Goal: Navigation & Orientation: Find specific page/section

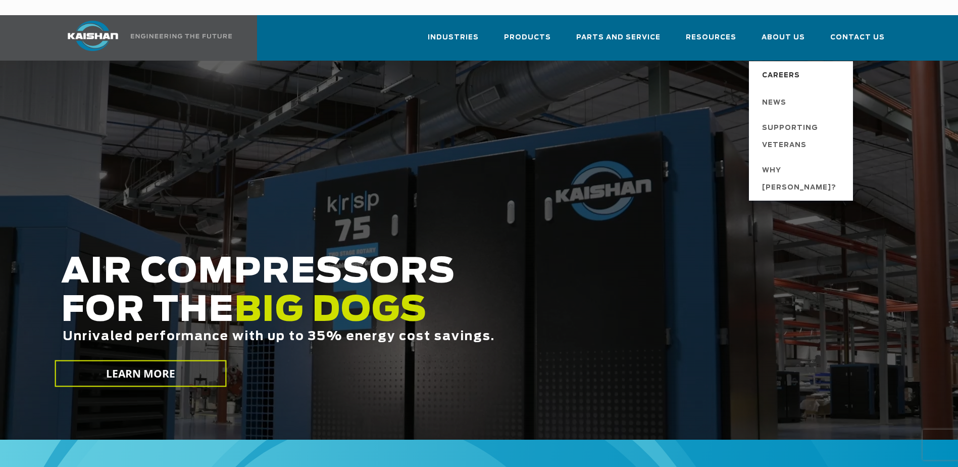
click at [781, 67] on span "Careers" at bounding box center [781, 75] width 38 height 17
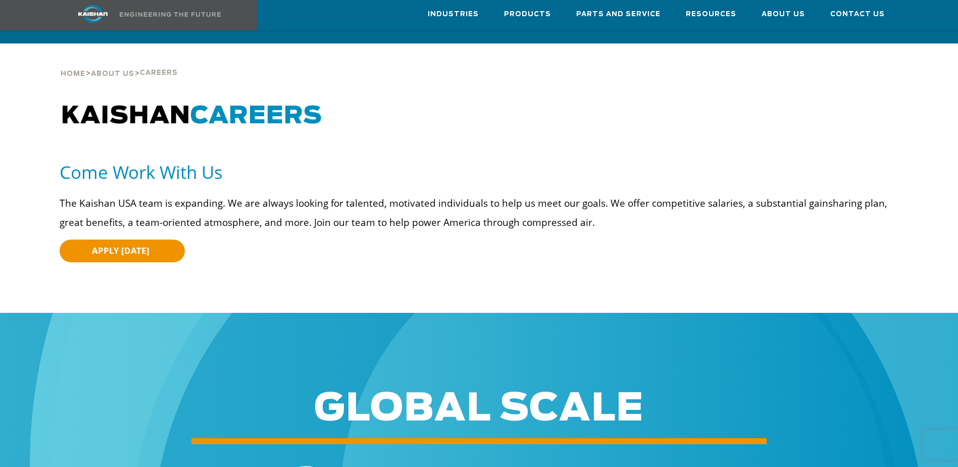
scroll to position [9, 0]
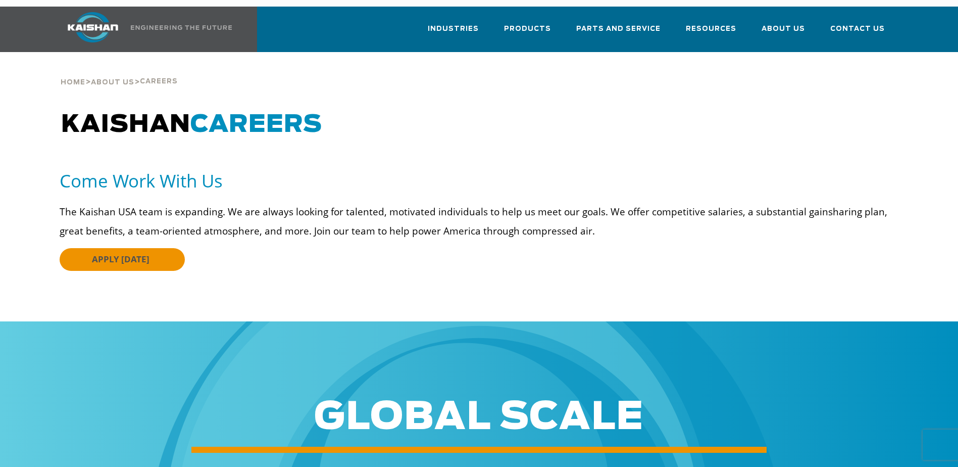
click at [139, 249] on link "APPLY TODAY" at bounding box center [122, 259] width 125 height 23
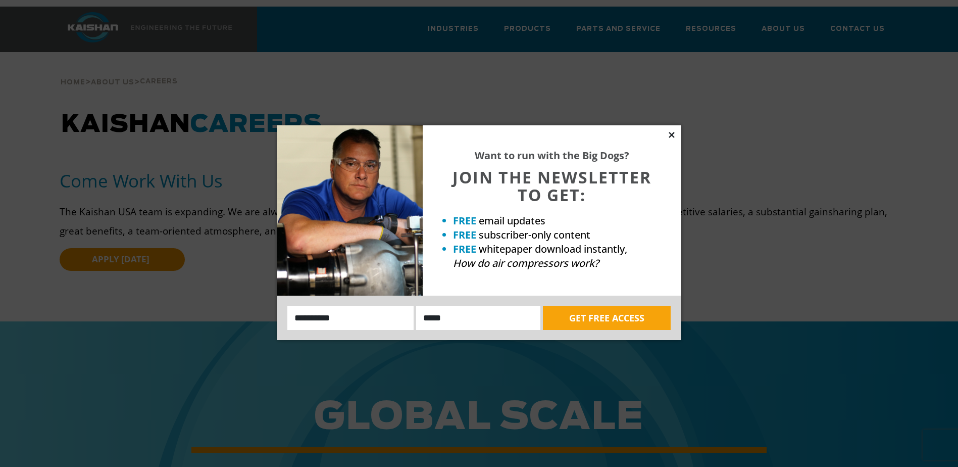
click at [668, 136] on icon at bounding box center [671, 134] width 9 height 9
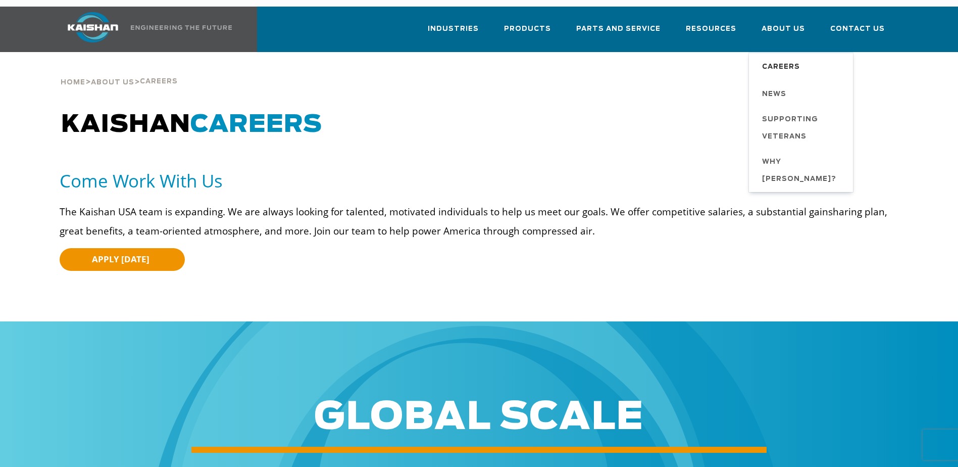
click at [780, 59] on span "Careers" at bounding box center [781, 67] width 38 height 17
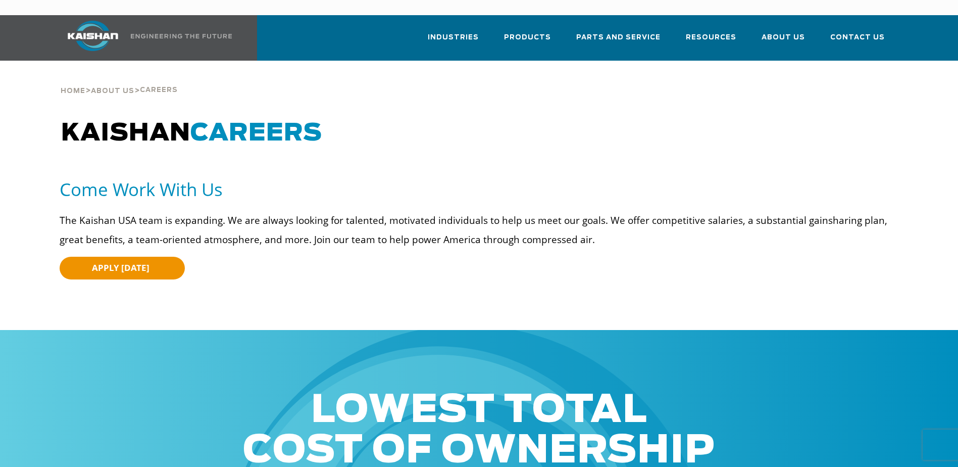
scroll to position [101, 0]
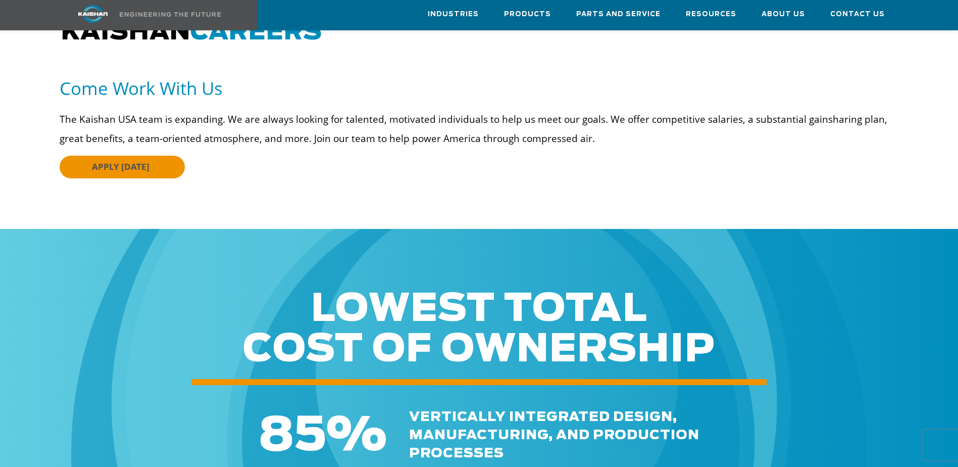
click at [160, 156] on link "APPLY TODAY" at bounding box center [122, 167] width 125 height 23
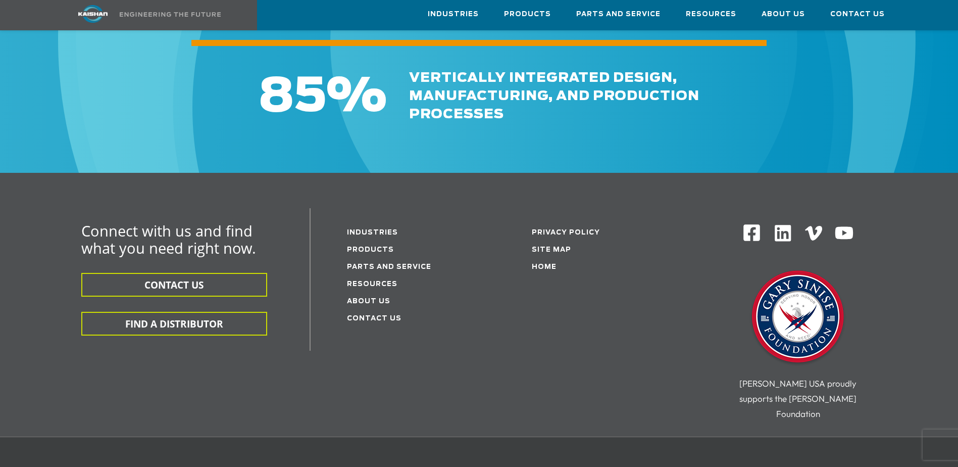
scroll to position [455, 0]
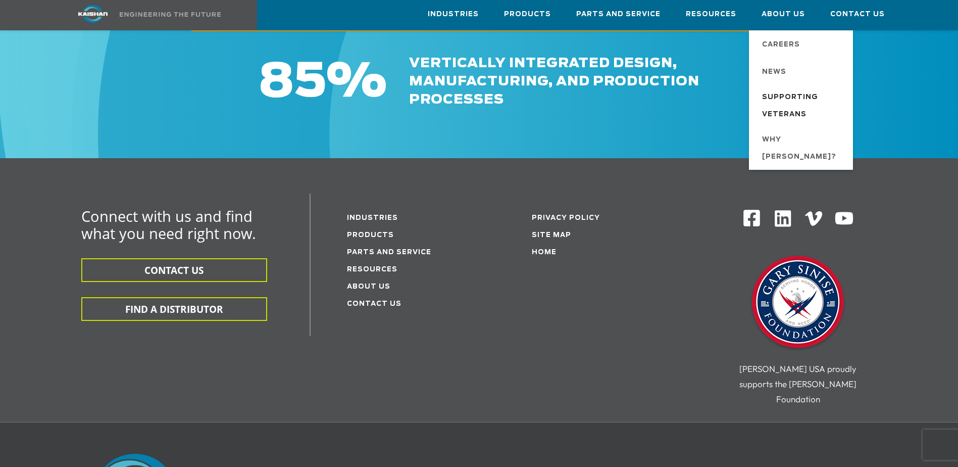
click at [791, 112] on span "Supporting Veterans" at bounding box center [802, 106] width 81 height 34
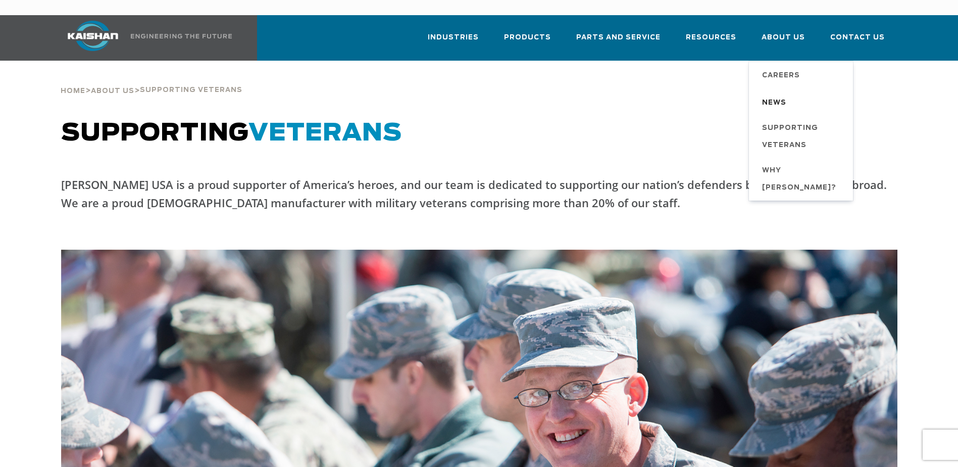
click at [787, 94] on span "News" at bounding box center [774, 102] width 24 height 17
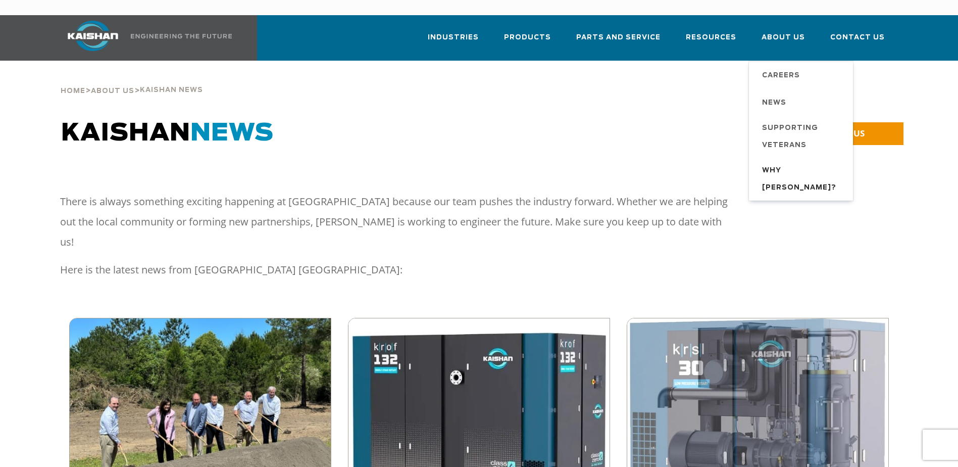
click at [791, 162] on span "Why [PERSON_NAME]?" at bounding box center [802, 179] width 81 height 34
